Goal: Navigation & Orientation: Find specific page/section

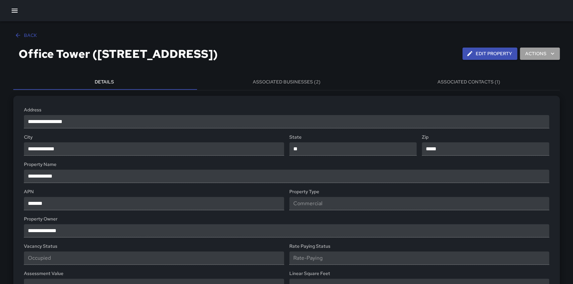
click at [544, 51] on button "Actions" at bounding box center [540, 53] width 40 height 12
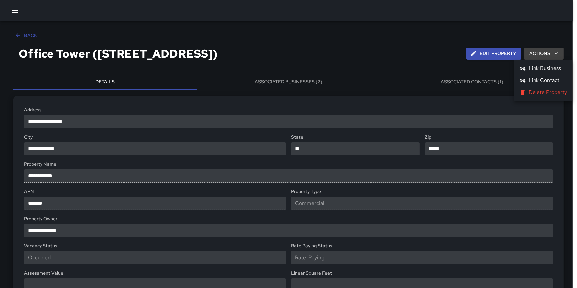
click at [403, 33] on div at bounding box center [288, 144] width 577 height 288
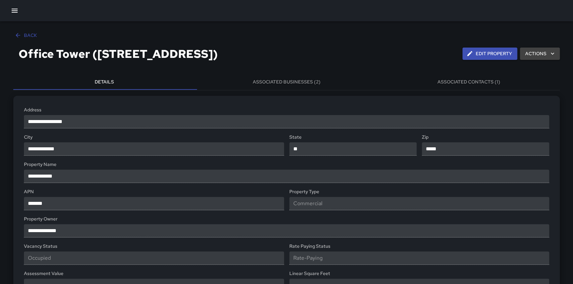
click at [307, 79] on button "Associated Businesses (2)" at bounding box center [286, 82] width 182 height 16
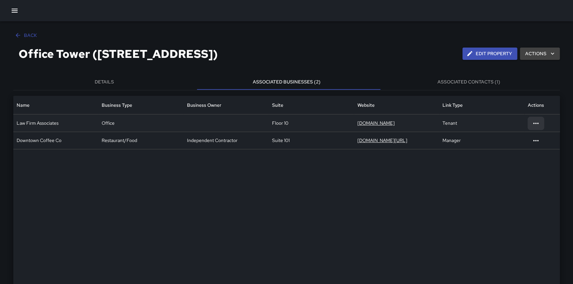
click at [537, 122] on icon at bounding box center [536, 123] width 8 height 8
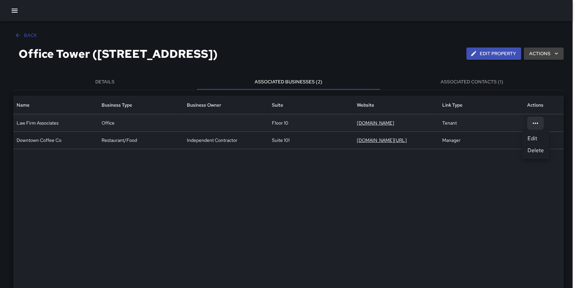
click at [397, 48] on div at bounding box center [288, 144] width 577 height 288
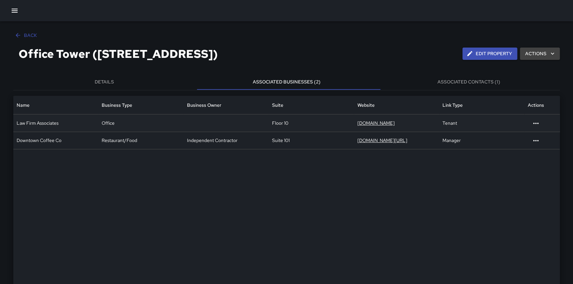
click at [462, 83] on button "Associated Contacts (1)" at bounding box center [469, 82] width 182 height 16
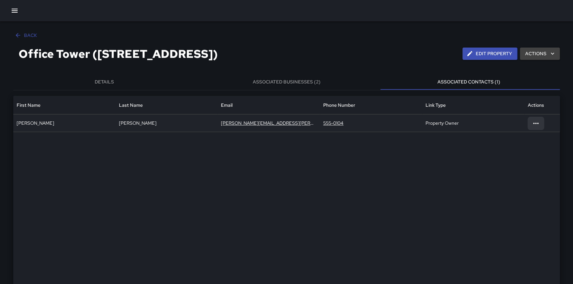
click at [541, 124] on div at bounding box center [535, 123] width 17 height 13
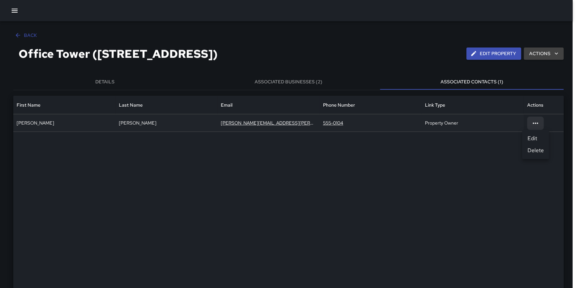
click at [405, 48] on div at bounding box center [288, 144] width 577 height 288
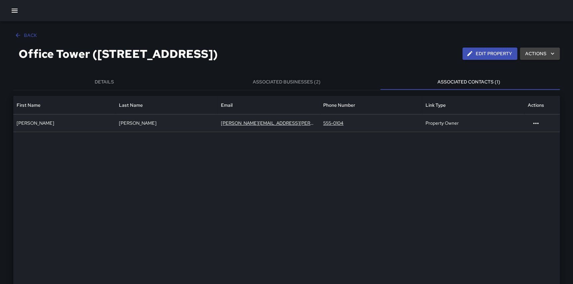
click at [301, 79] on button "Associated Businesses (2)" at bounding box center [286, 82] width 182 height 16
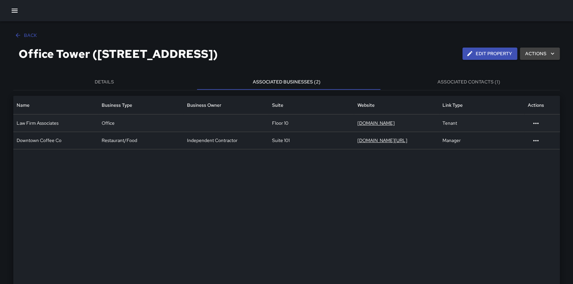
click at [60, 126] on div "Law Firm Associates" at bounding box center [55, 122] width 85 height 17
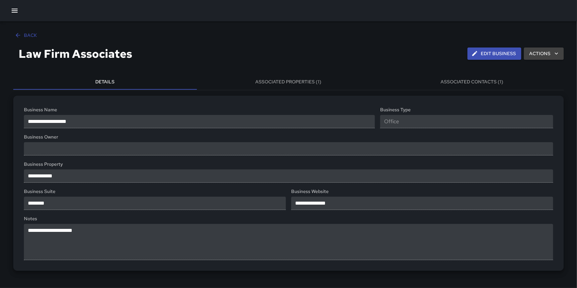
click at [28, 35] on button "Back" at bounding box center [26, 35] width 26 height 12
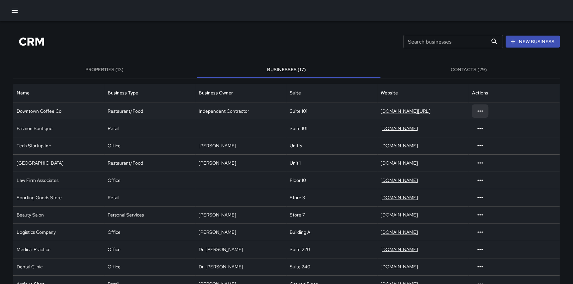
click at [485, 109] on div at bounding box center [480, 110] width 17 height 13
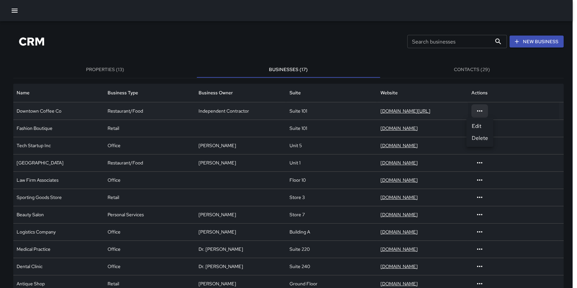
click at [485, 126] on li "Edit" at bounding box center [480, 126] width 27 height 12
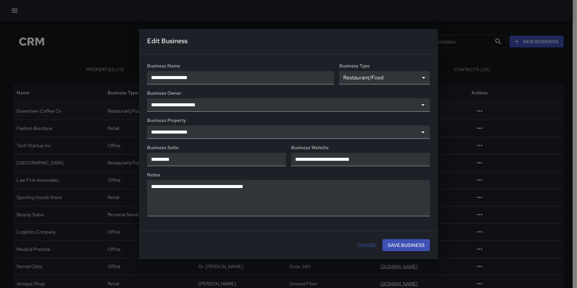
click at [365, 245] on button "Cancel" at bounding box center [367, 245] width 25 height 12
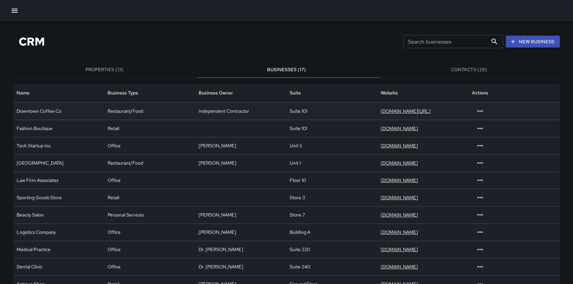
click at [106, 70] on button "Properties (13)" at bounding box center [104, 70] width 182 height 16
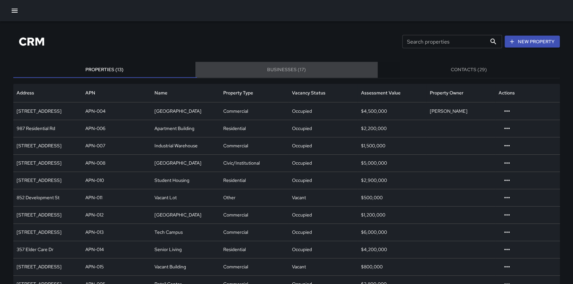
click at [299, 66] on button "Businesses (17)" at bounding box center [286, 70] width 182 height 16
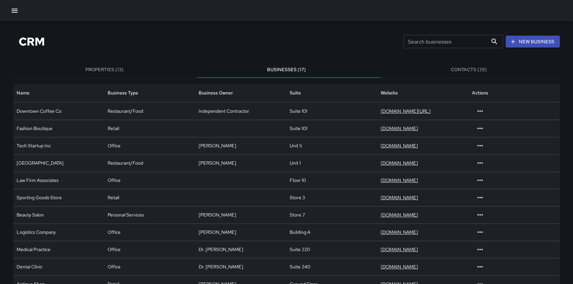
drag, startPoint x: 465, startPoint y: 70, endPoint x: 468, endPoint y: 70, distance: 3.3
click at [466, 71] on button "Contacts (29)" at bounding box center [469, 70] width 182 height 16
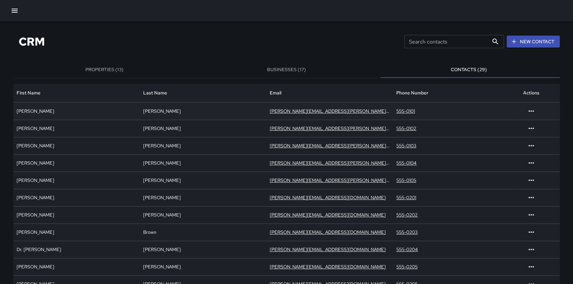
click at [310, 110] on link "john.smith@abccorp.com" at bounding box center [346, 111] width 153 height 6
click at [105, 63] on button "Properties (13)" at bounding box center [104, 70] width 182 height 16
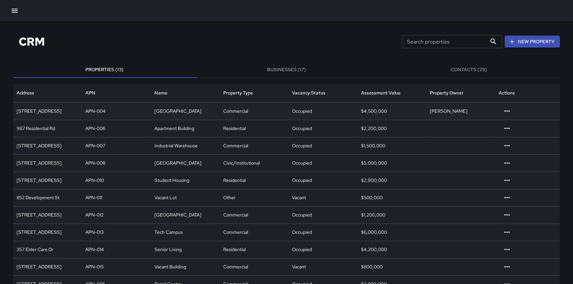
click at [109, 113] on div "APN-004" at bounding box center [116, 110] width 69 height 17
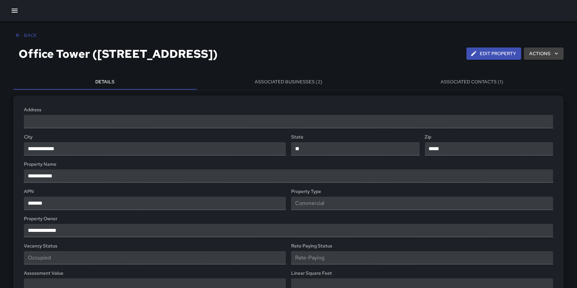
type input "**********"
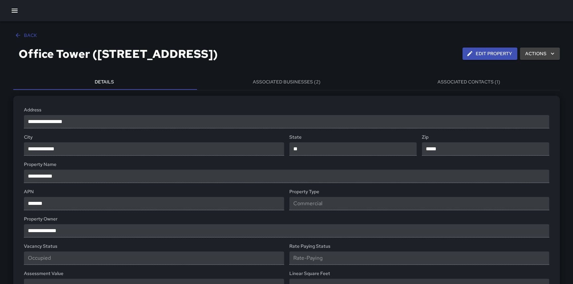
click at [289, 76] on button "Associated Businesses (2)" at bounding box center [286, 82] width 182 height 16
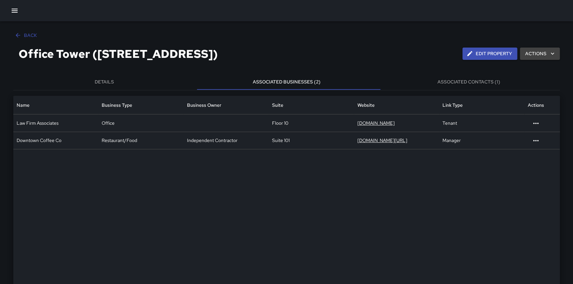
click at [481, 82] on button "Associated Contacts (1)" at bounding box center [469, 82] width 182 height 16
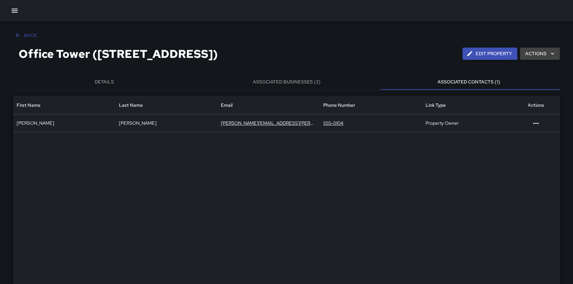
click at [115, 85] on button "Details" at bounding box center [104, 82] width 182 height 16
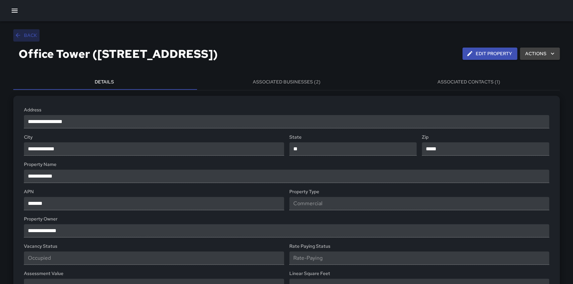
click at [35, 35] on button "Back" at bounding box center [26, 35] width 26 height 12
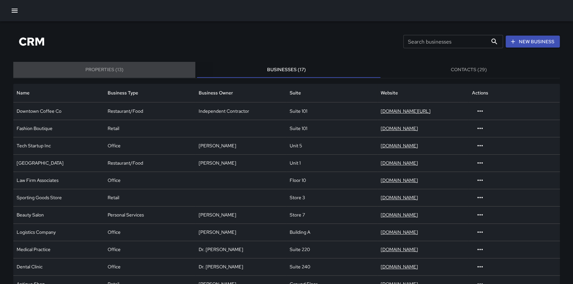
click at [112, 66] on button "Properties (13)" at bounding box center [104, 70] width 182 height 16
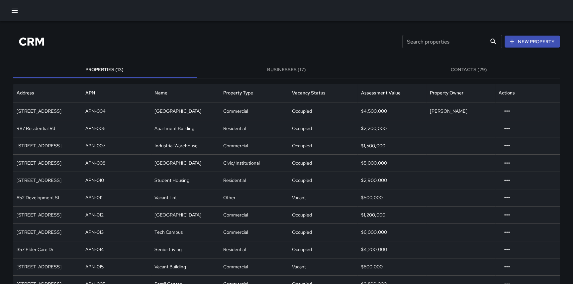
click at [480, 67] on button "Contacts (29)" at bounding box center [469, 70] width 182 height 16
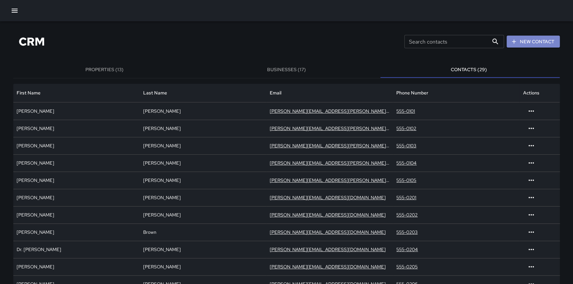
click at [536, 43] on button "New Contact" at bounding box center [533, 42] width 53 height 12
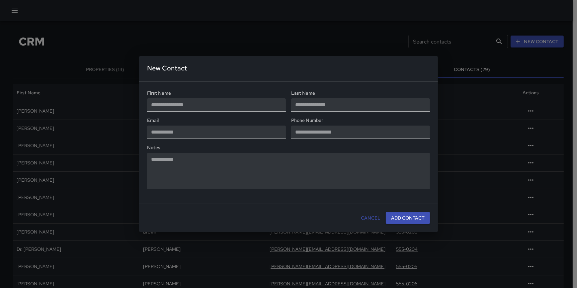
click at [373, 217] on button "Cancel" at bounding box center [370, 218] width 25 height 12
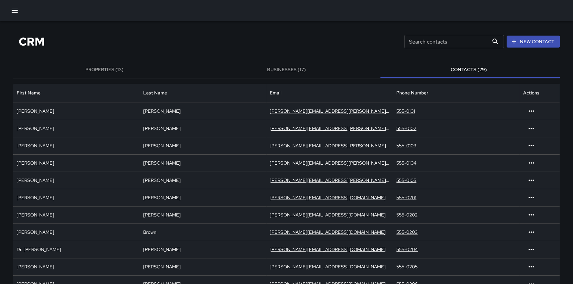
click at [298, 70] on button "Businesses (17)" at bounding box center [286, 70] width 182 height 16
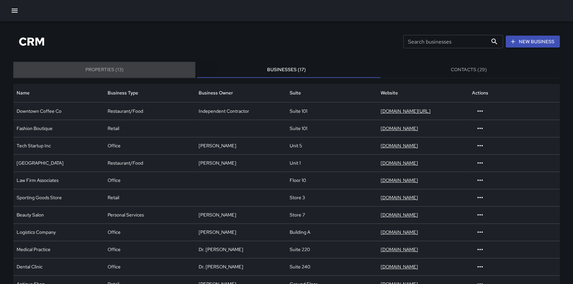
click at [115, 66] on button "Properties (13)" at bounding box center [104, 70] width 182 height 16
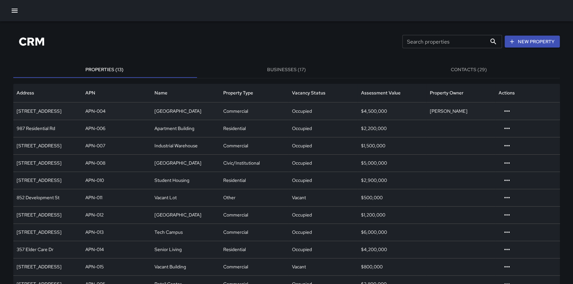
click at [381, 114] on div "$4,500,000" at bounding box center [391, 110] width 69 height 17
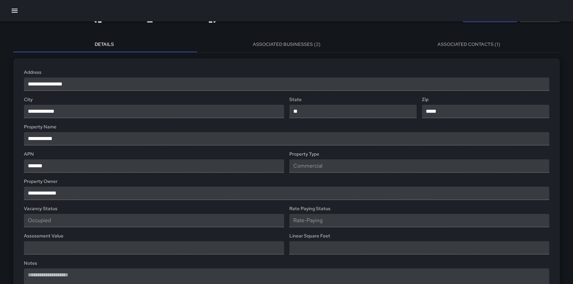
scroll to position [27, 0]
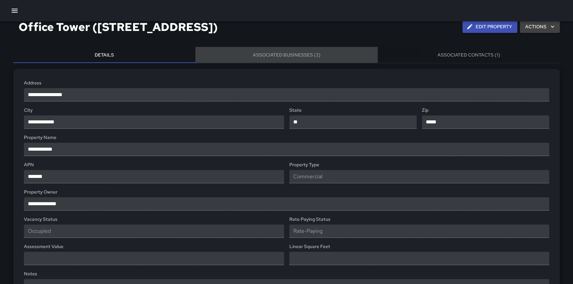
click at [309, 53] on button "Associated Businesses (2)" at bounding box center [286, 55] width 182 height 16
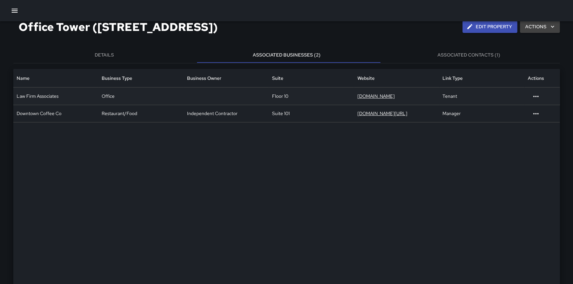
click at [72, 92] on div "Law Firm Associates" at bounding box center [55, 95] width 85 height 17
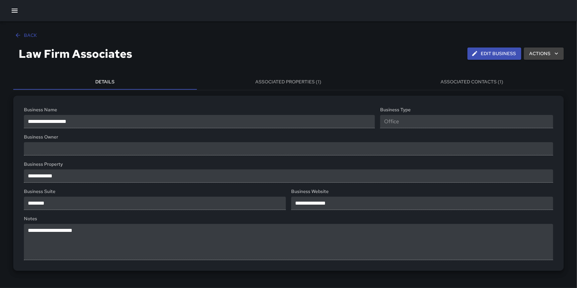
click at [470, 78] on button "Associated Contacts (1)" at bounding box center [472, 82] width 184 height 16
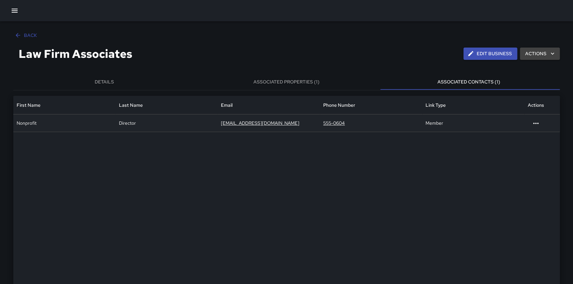
click at [140, 122] on div "Director" at bounding box center [167, 122] width 102 height 17
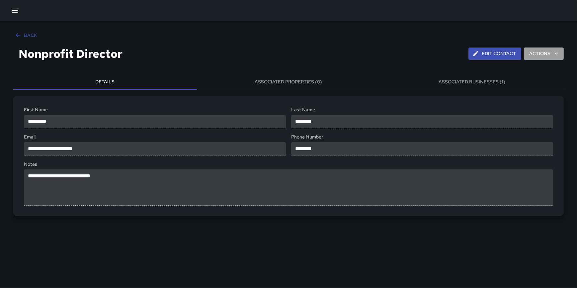
click at [548, 52] on button "Actions" at bounding box center [544, 53] width 40 height 12
click at [347, 57] on div at bounding box center [288, 144] width 577 height 288
click at [24, 33] on button "Back" at bounding box center [26, 35] width 26 height 12
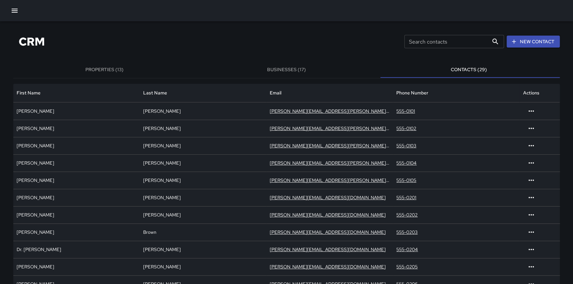
click at [13, 10] on icon "button" at bounding box center [15, 11] width 8 height 8
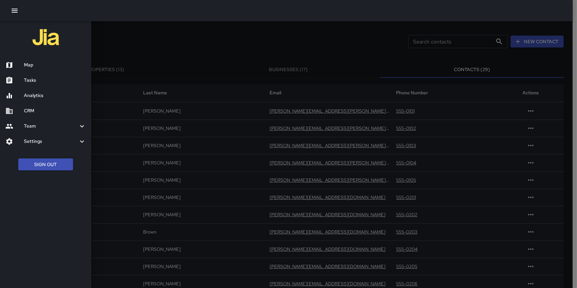
click at [30, 110] on h6 "CRM" at bounding box center [55, 110] width 62 height 7
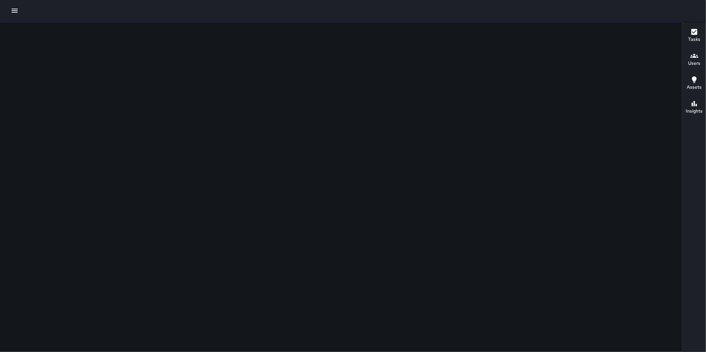
click at [18, 12] on icon "button" at bounding box center [15, 11] width 8 height 8
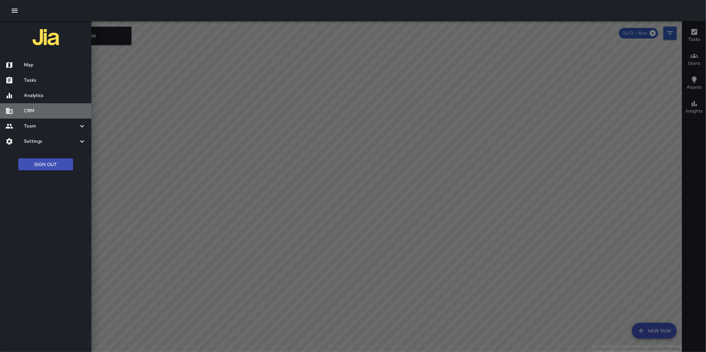
click at [34, 111] on h6 "CRM" at bounding box center [55, 110] width 62 height 7
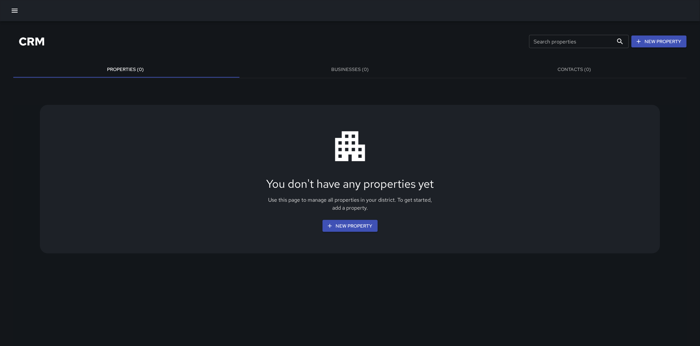
click at [11, 9] on icon "button" at bounding box center [15, 11] width 8 height 8
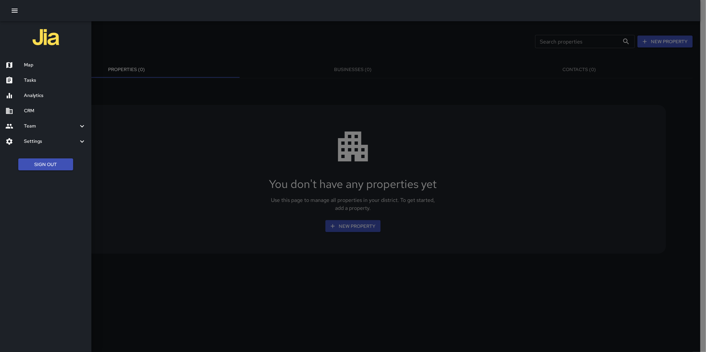
click at [47, 166] on button "Sign Out" at bounding box center [45, 164] width 55 height 12
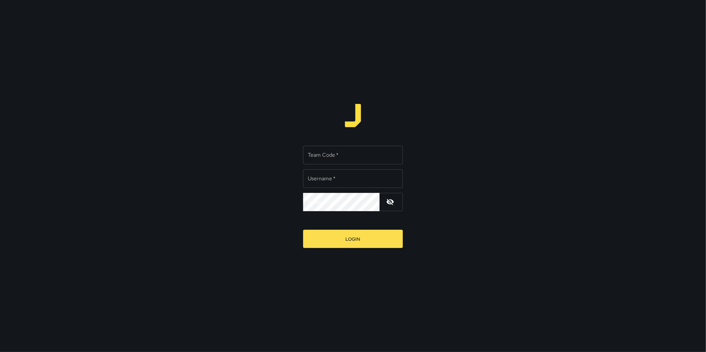
click at [340, 152] on input "Team Code   *" at bounding box center [353, 155] width 100 height 19
type input "**********"
type input "*****"
click at [303, 230] on button "Login" at bounding box center [353, 239] width 100 height 18
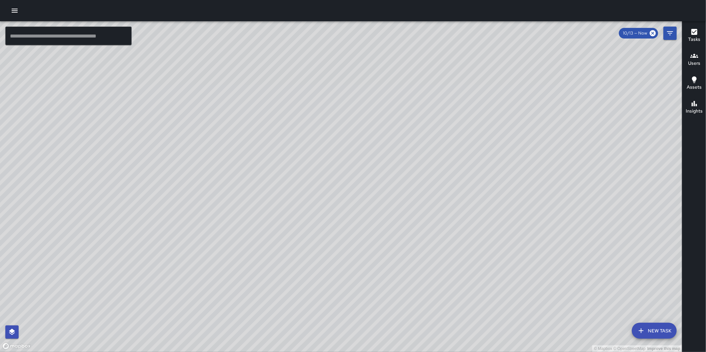
click at [21, 9] on button "button" at bounding box center [14, 10] width 13 height 13
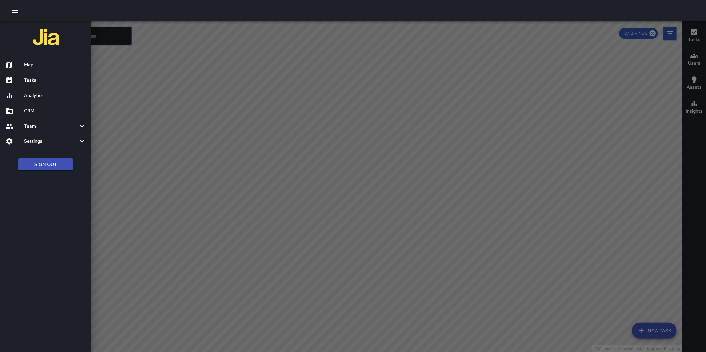
click at [34, 109] on h6 "CRM" at bounding box center [55, 110] width 62 height 7
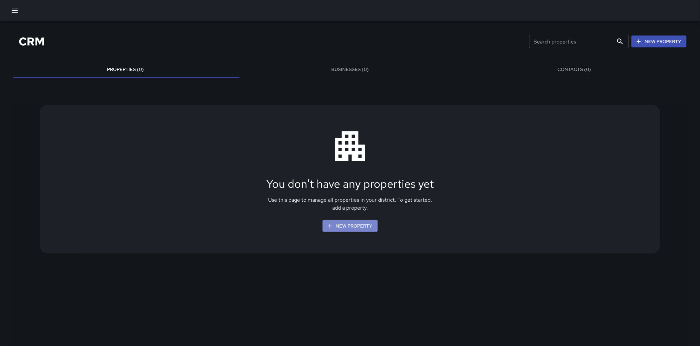
click at [346, 227] on button "New Property" at bounding box center [350, 226] width 55 height 12
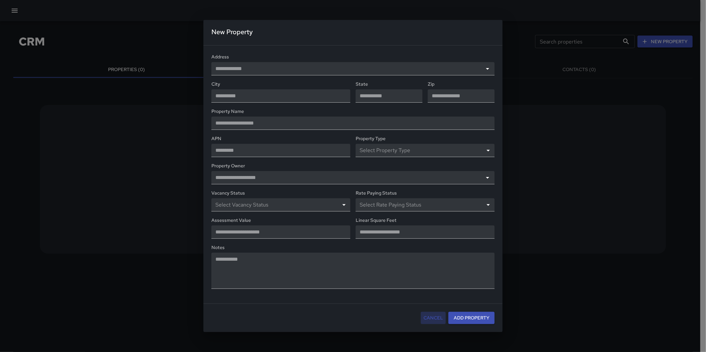
click at [429, 319] on button "Cancel" at bounding box center [433, 318] width 25 height 12
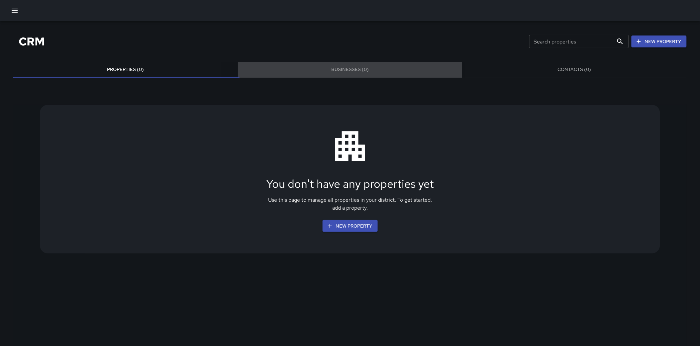
click at [345, 67] on button "Businesses (0)" at bounding box center [350, 70] width 225 height 16
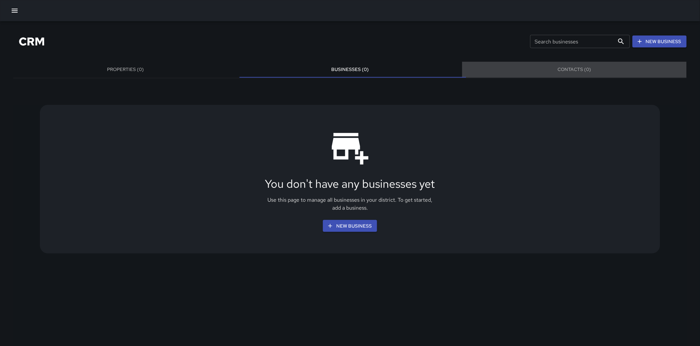
click at [579, 67] on button "Contacts (0)" at bounding box center [574, 70] width 225 height 16
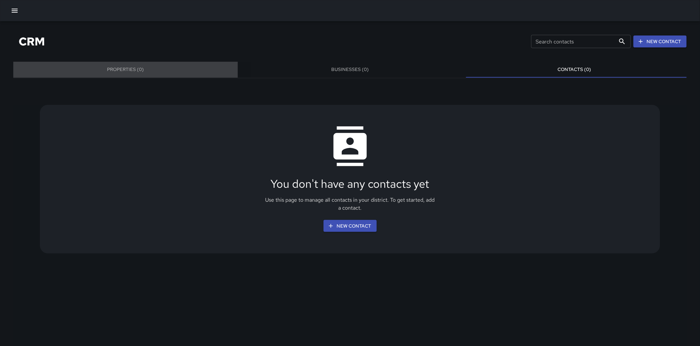
click at [132, 65] on button "Properties (0)" at bounding box center [125, 70] width 225 height 16
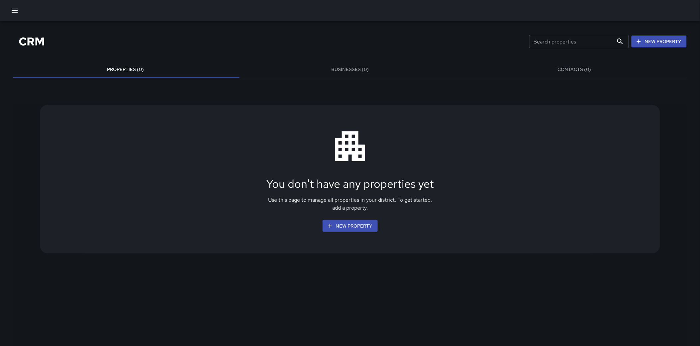
click at [344, 58] on div "CRM Search properties Search properties New Property Properties (0) Businesses …" at bounding box center [350, 279] width 700 height 516
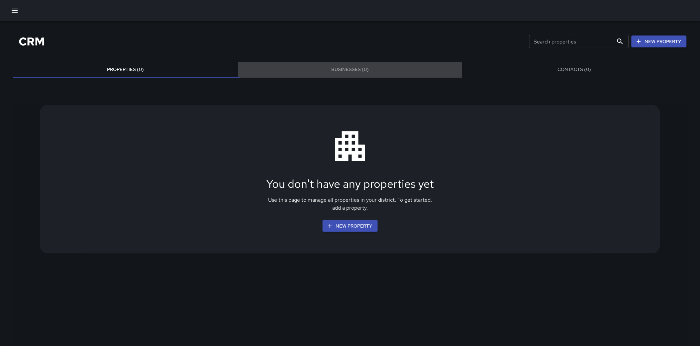
click at [351, 65] on button "Businesses (0)" at bounding box center [350, 70] width 225 height 16
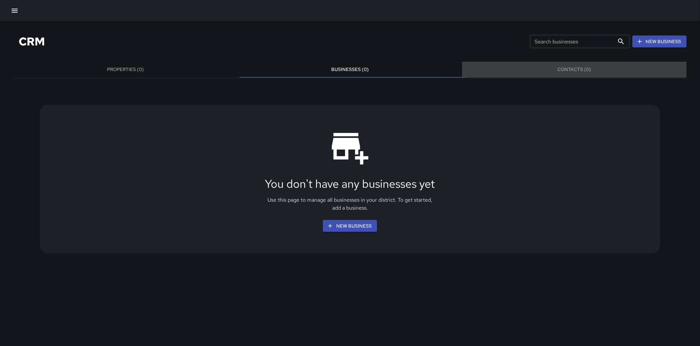
click at [567, 65] on button "Contacts (0)" at bounding box center [574, 70] width 225 height 16
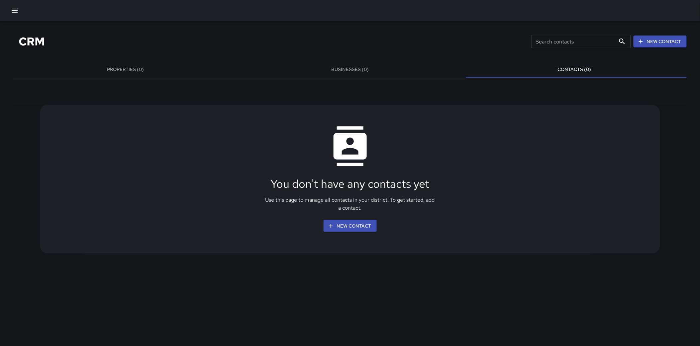
click at [362, 225] on button "New Contact" at bounding box center [350, 226] width 53 height 12
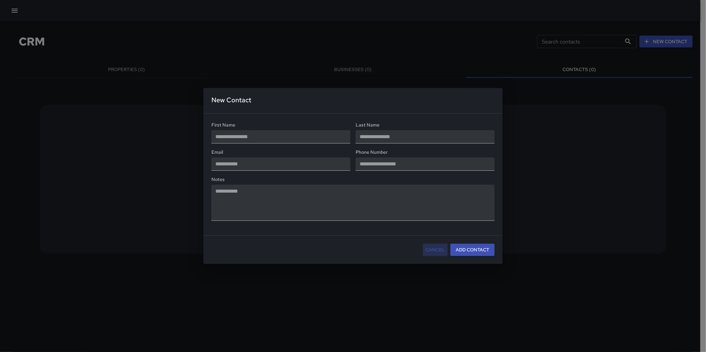
click at [439, 248] on button "Cancel" at bounding box center [435, 250] width 25 height 12
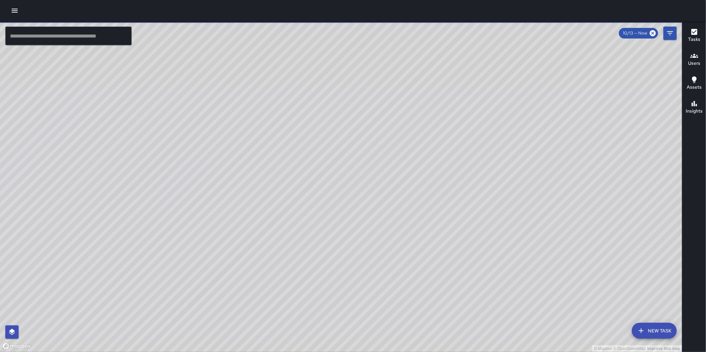
click at [12, 13] on icon "button" at bounding box center [15, 11] width 8 height 8
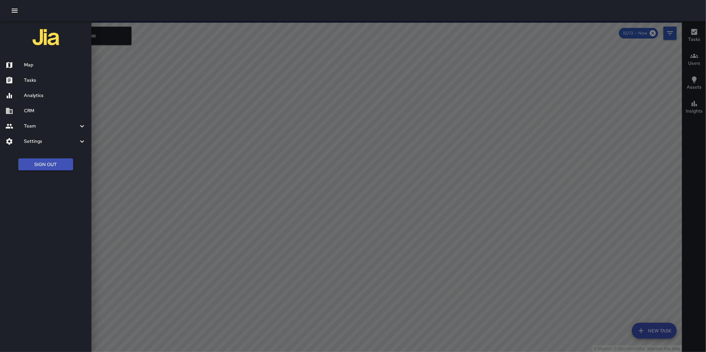
click at [33, 107] on h6 "CRM" at bounding box center [55, 110] width 62 height 7
